Goal: Find specific page/section: Find specific page/section

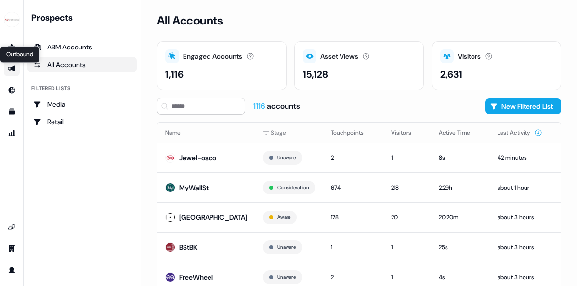
click at [10, 70] on icon "Go to outbound experience" at bounding box center [11, 69] width 7 height 6
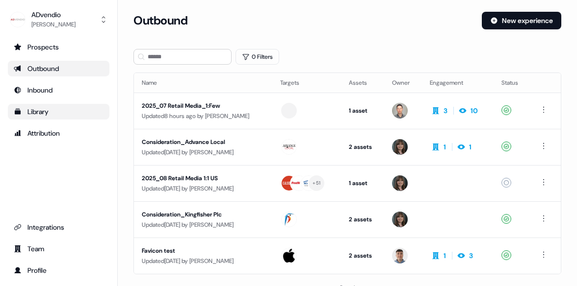
click at [55, 109] on div "Library" at bounding box center [59, 112] width 90 height 10
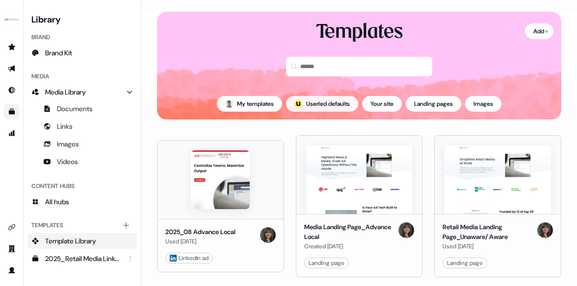
click at [312, 100] on button "; Userled defaults" at bounding box center [322, 104] width 72 height 16
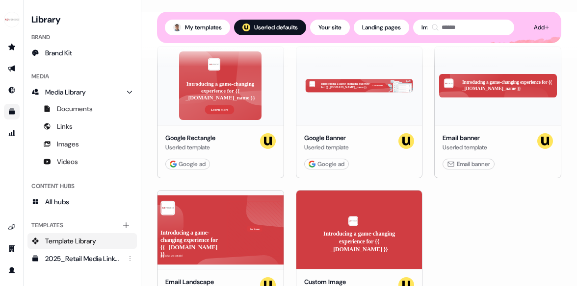
scroll to position [602, 0]
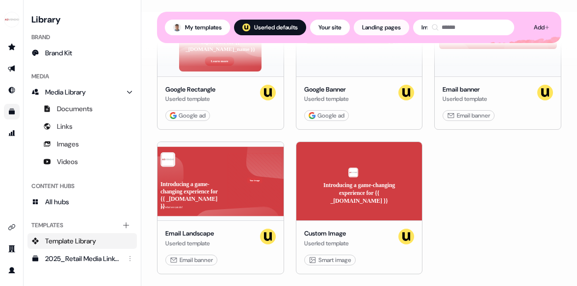
click at [384, 31] on button "Landing pages" at bounding box center [381, 28] width 55 height 16
